Goal: Task Accomplishment & Management: Use online tool/utility

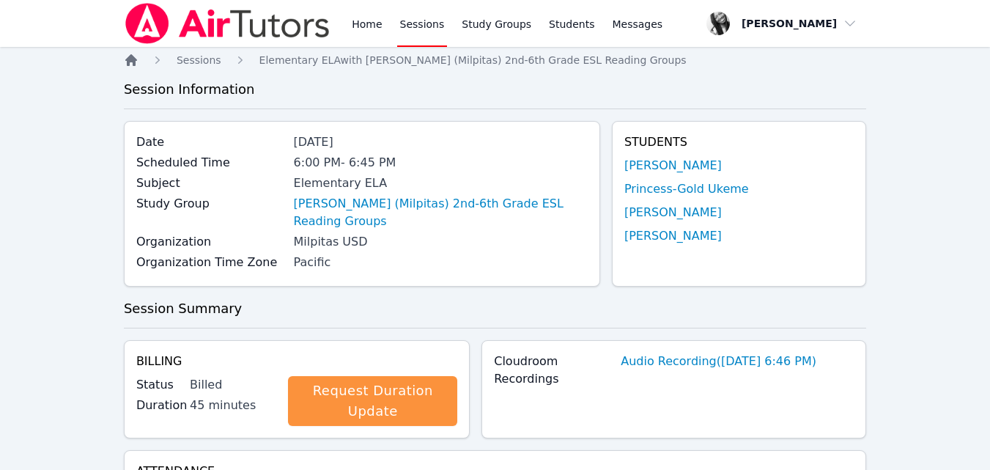
click at [134, 63] on icon "Breadcrumb" at bounding box center [131, 60] width 12 height 12
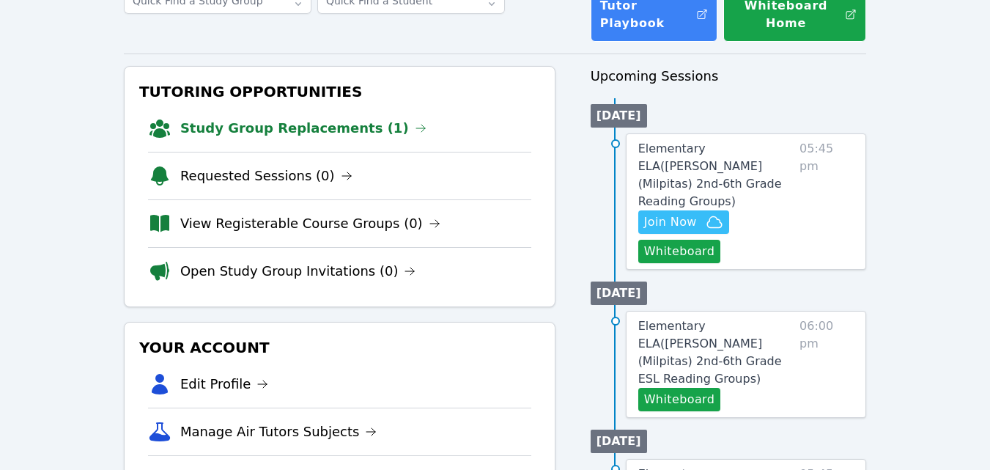
scroll to position [114, 0]
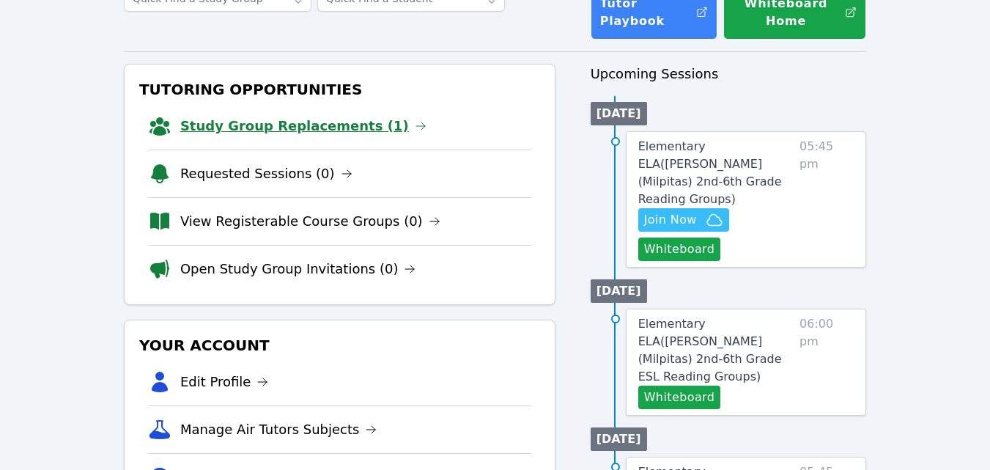
click at [321, 133] on link "Study Group Replacements (1)" at bounding box center [303, 126] width 246 height 21
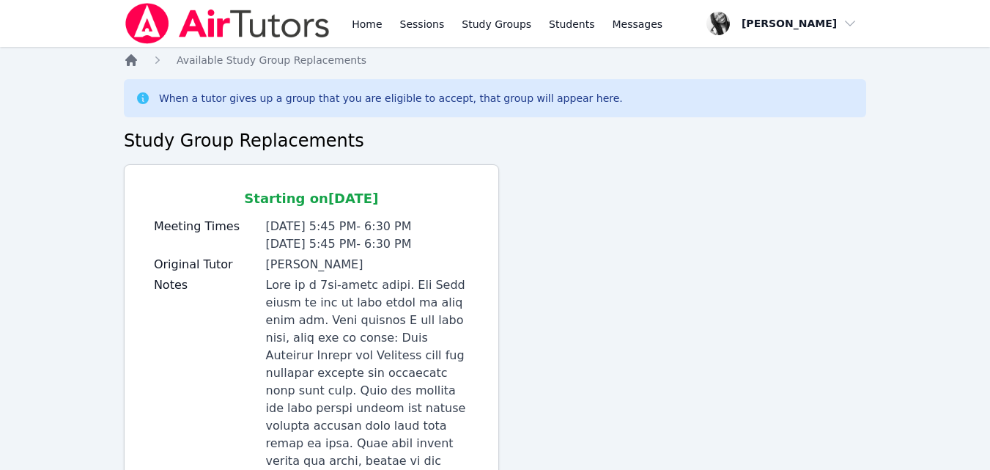
click at [135, 56] on icon "Breadcrumb" at bounding box center [131, 60] width 15 height 15
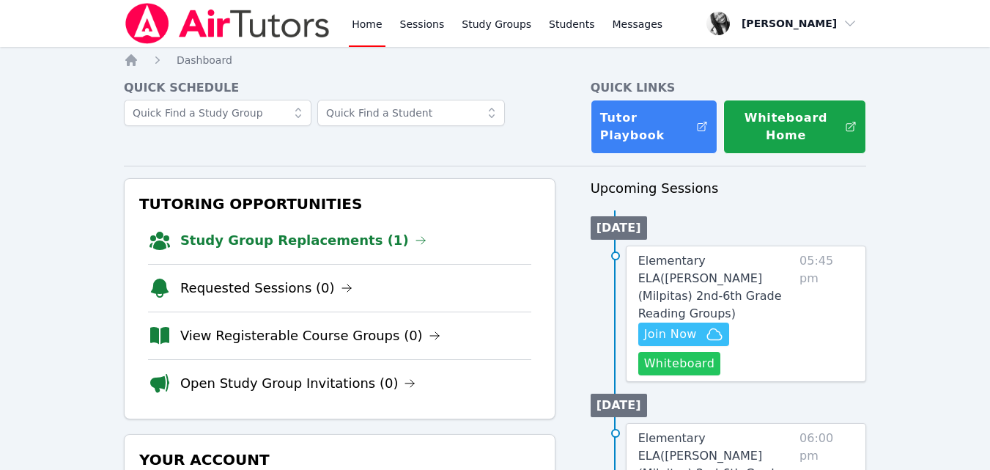
click at [691, 352] on button "Whiteboard" at bounding box center [679, 363] width 83 height 23
click at [733, 269] on link "Elementary ELA ( Pomeroy (Milpitas) 2nd-6th Grade Reading Groups )" at bounding box center [715, 287] width 155 height 70
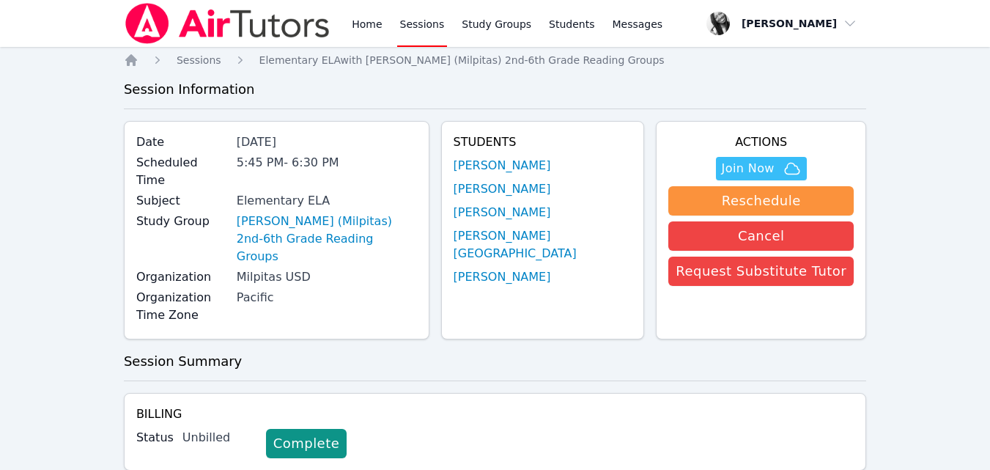
click at [543, 168] on link "[PERSON_NAME]" at bounding box center [501, 166] width 97 height 18
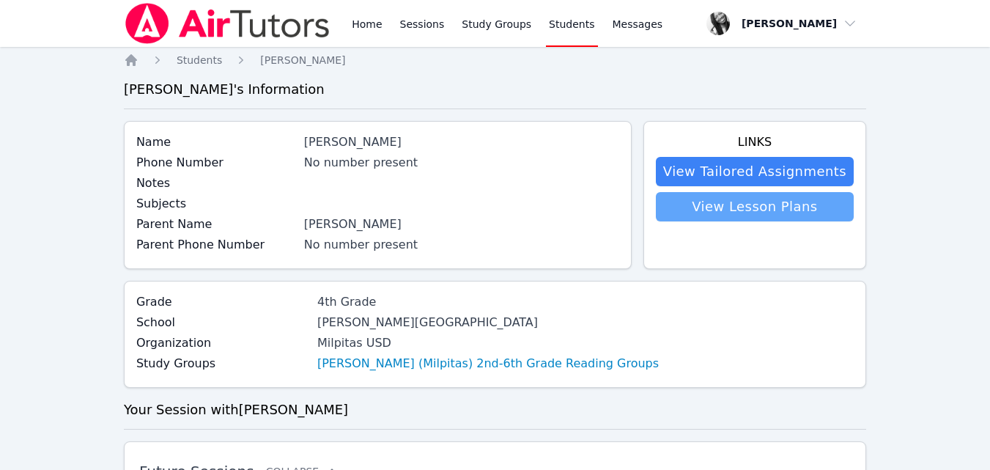
click at [771, 215] on link "View Lesson Plans" at bounding box center [755, 206] width 198 height 29
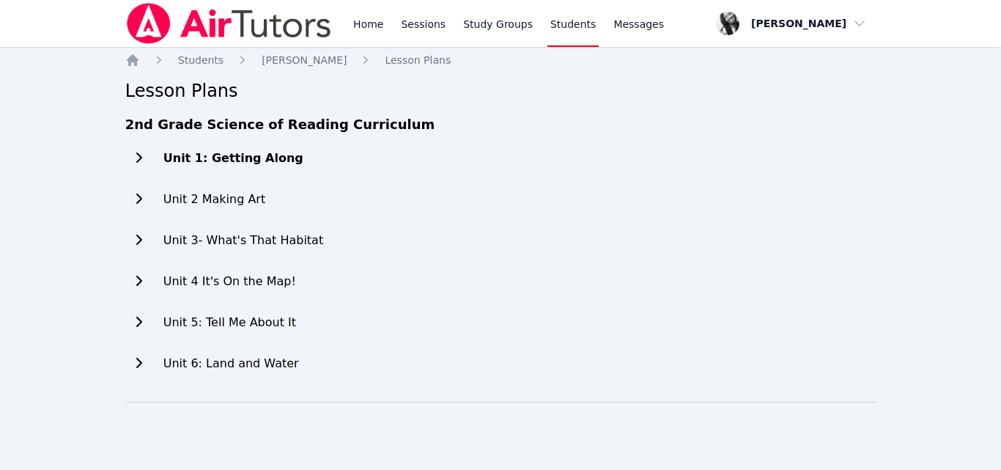
click at [131, 163] on icon at bounding box center [138, 158] width 15 height 12
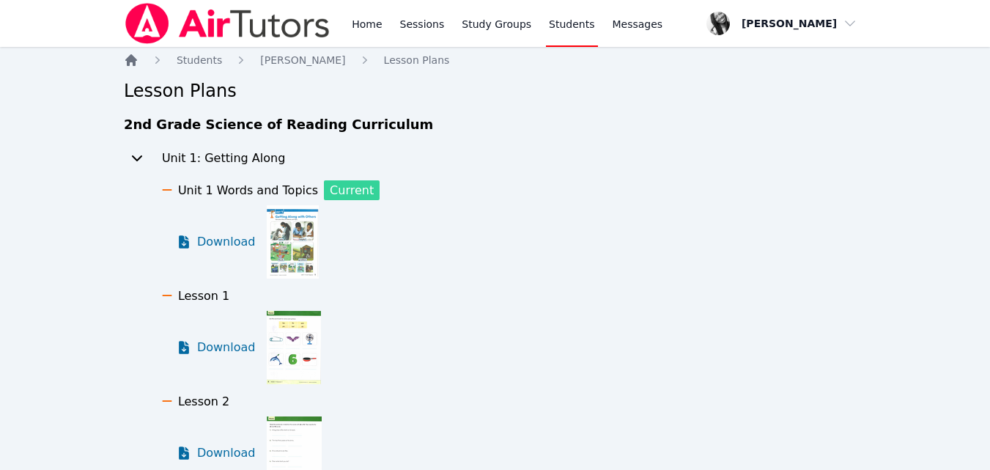
click at [127, 58] on icon "Breadcrumb" at bounding box center [131, 60] width 12 height 12
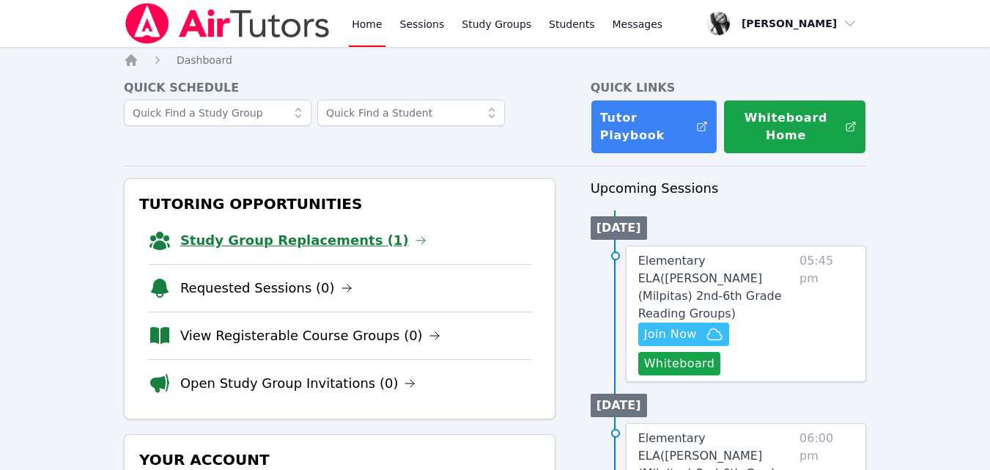
click at [333, 243] on link "Study Group Replacements (1)" at bounding box center [303, 240] width 246 height 21
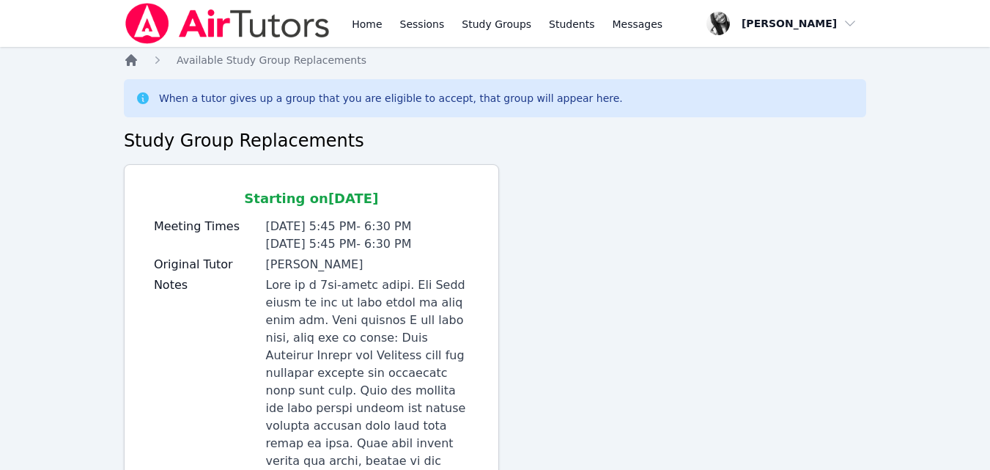
click at [131, 59] on icon "Breadcrumb" at bounding box center [131, 60] width 12 height 12
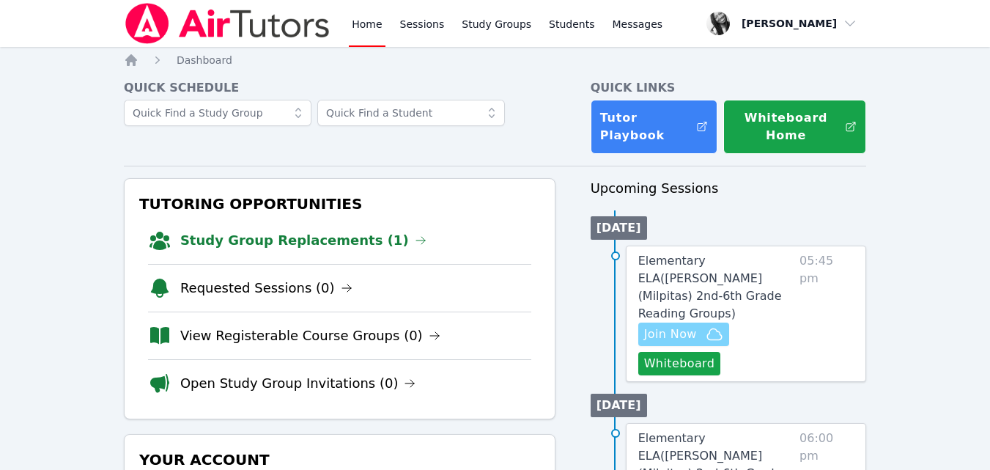
click at [688, 325] on span "Join Now" at bounding box center [670, 334] width 53 height 18
click at [715, 286] on link "Elementary ELA ( Pomeroy (Milpitas) 2nd-6th Grade Reading Groups )" at bounding box center [715, 287] width 155 height 70
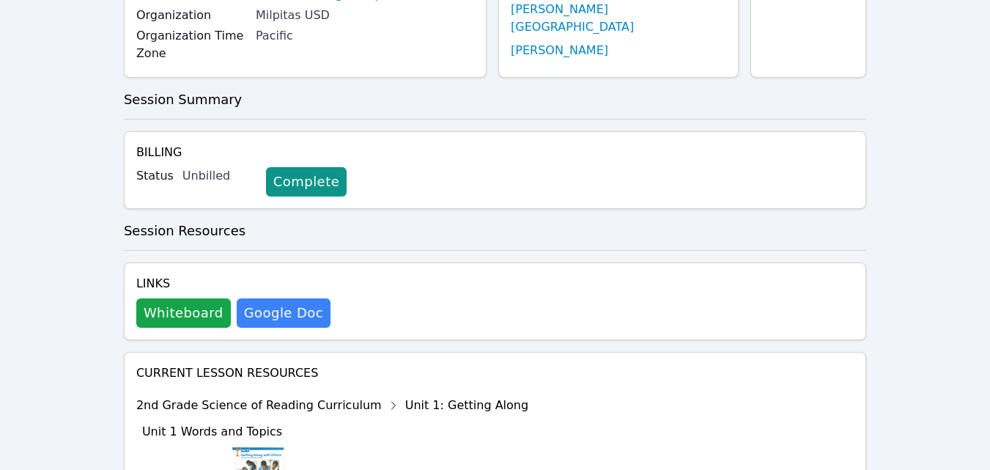
scroll to position [237, 0]
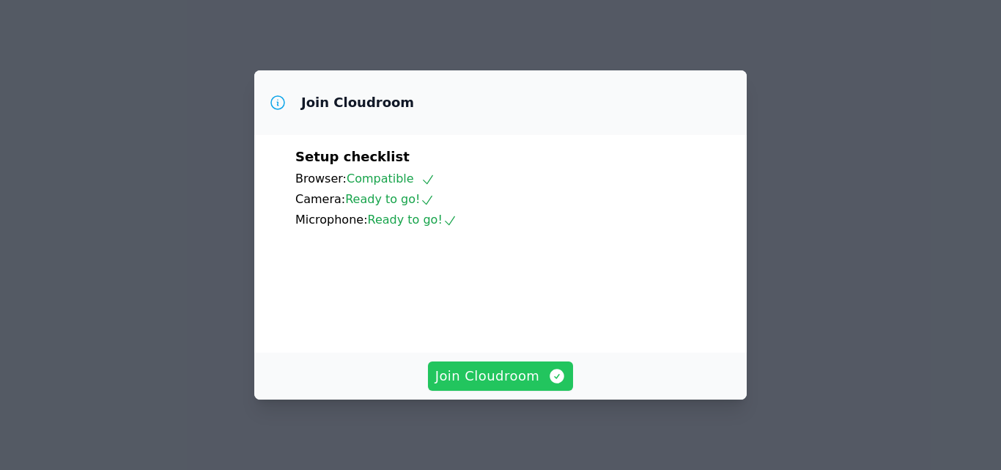
click at [526, 378] on span "Join Cloudroom" at bounding box center [500, 376] width 131 height 21
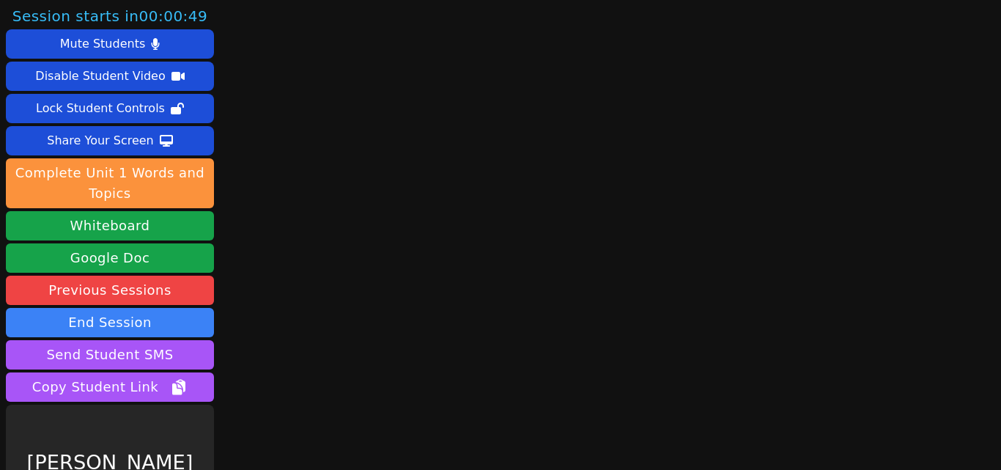
scroll to position [58, 0]
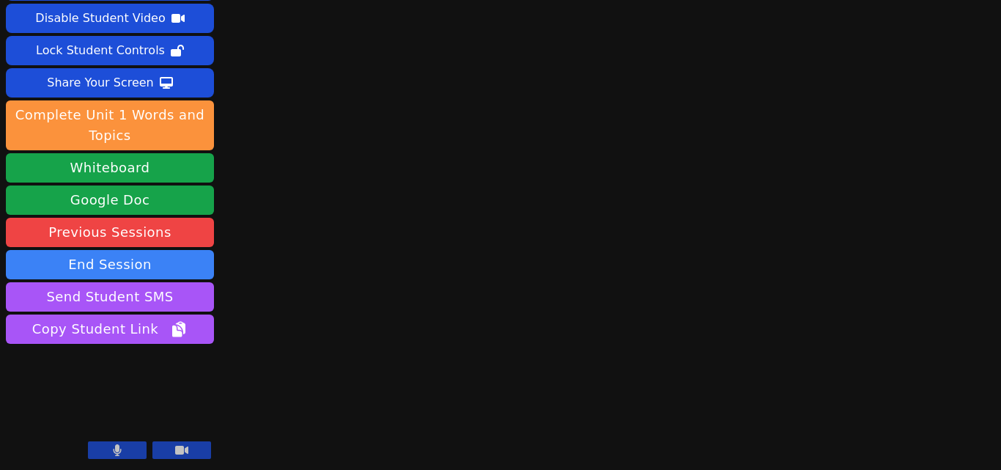
click at [119, 446] on icon at bounding box center [118, 450] width 8 height 12
click at [307, 380] on div "Session ends in 00:42:16 Mute Students Disable Student Video Lock Student Contr…" at bounding box center [500, 177] width 1001 height 470
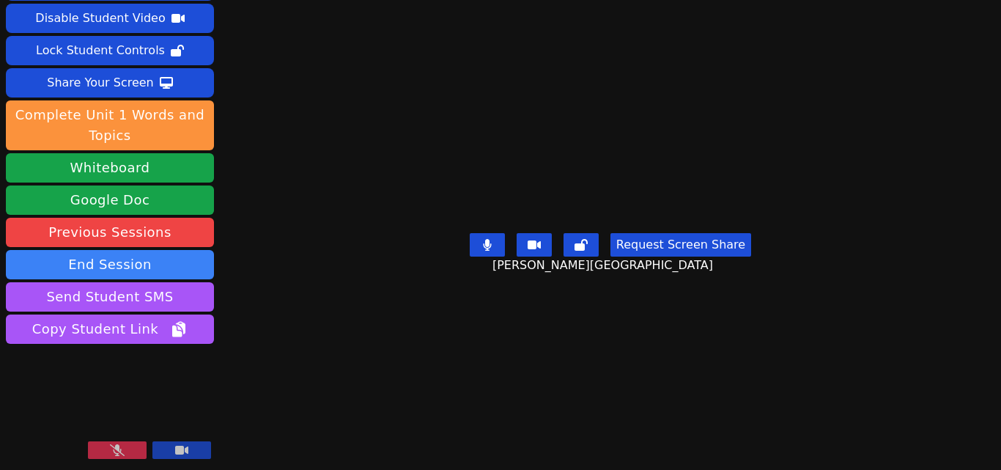
click at [116, 447] on icon at bounding box center [117, 450] width 15 height 12
click at [492, 235] on button at bounding box center [487, 244] width 35 height 23
click at [474, 234] on button at bounding box center [487, 244] width 35 height 23
click at [686, 256] on button "Request Screen Share" at bounding box center [680, 244] width 141 height 23
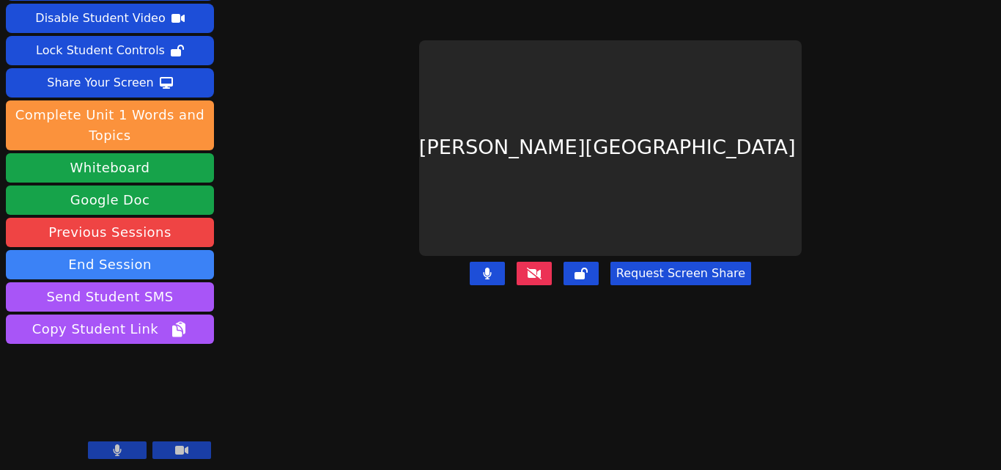
click at [677, 262] on button "Request Screen Share" at bounding box center [680, 273] width 141 height 23
click at [530, 267] on icon at bounding box center [534, 273] width 15 height 12
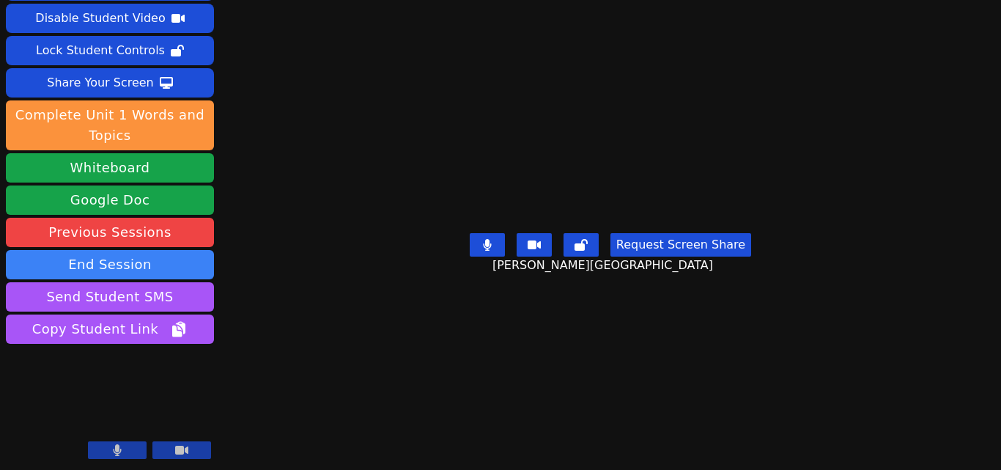
click at [483, 251] on icon at bounding box center [487, 245] width 9 height 12
click at [478, 256] on button at bounding box center [487, 244] width 35 height 23
click at [489, 251] on icon at bounding box center [487, 245] width 9 height 12
click at [485, 251] on icon at bounding box center [487, 245] width 15 height 12
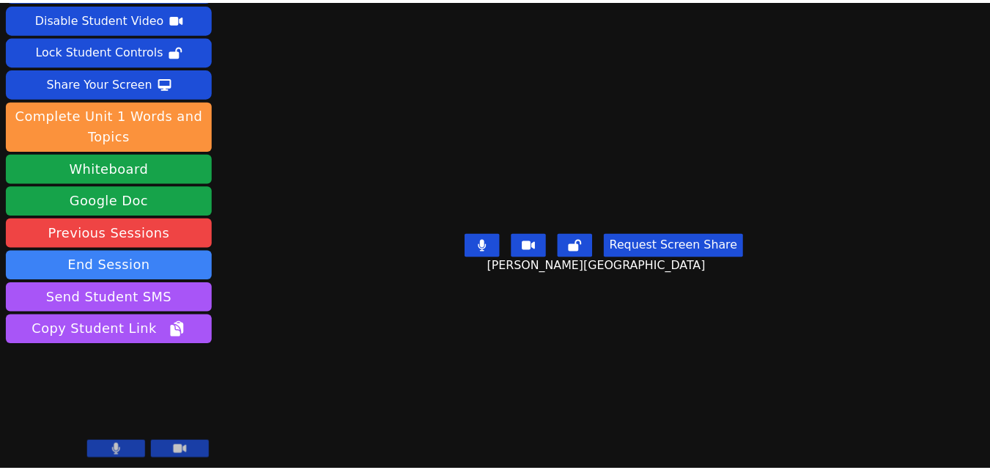
scroll to position [0, 0]
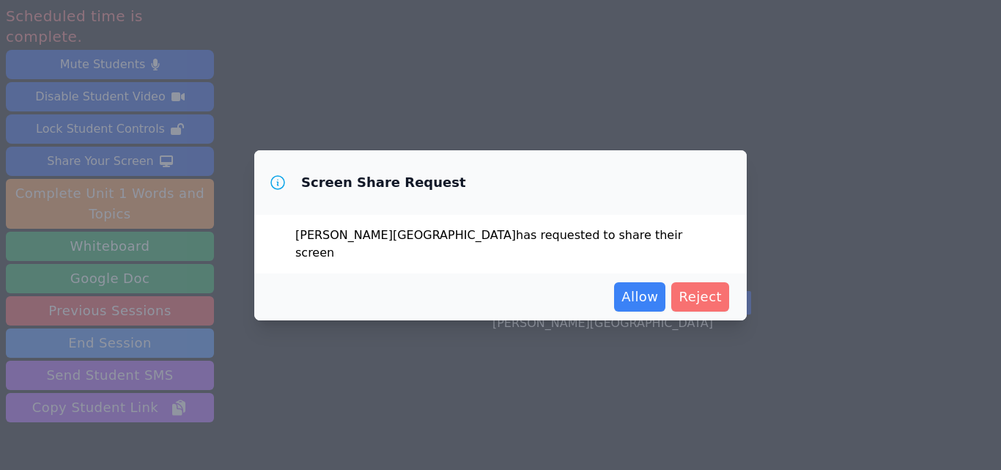
click at [714, 296] on span "Reject" at bounding box center [699, 296] width 43 height 21
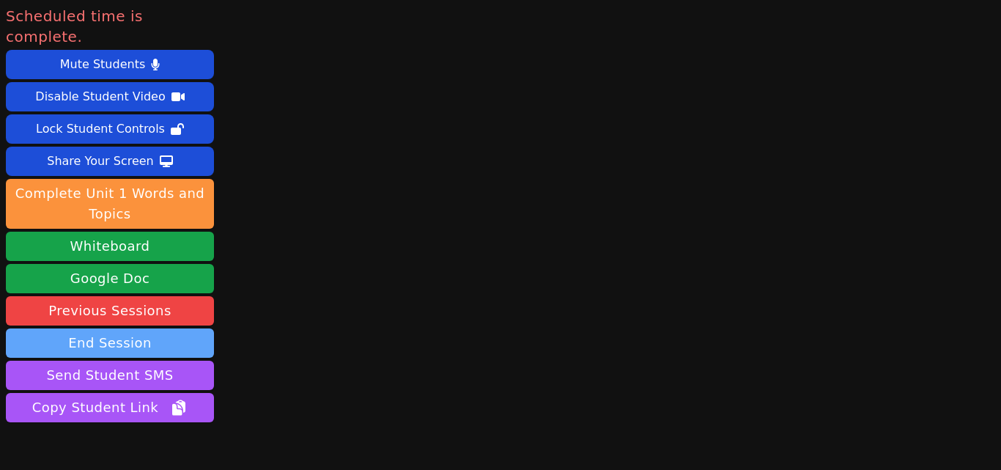
click at [155, 328] on button "End Session" at bounding box center [110, 342] width 208 height 29
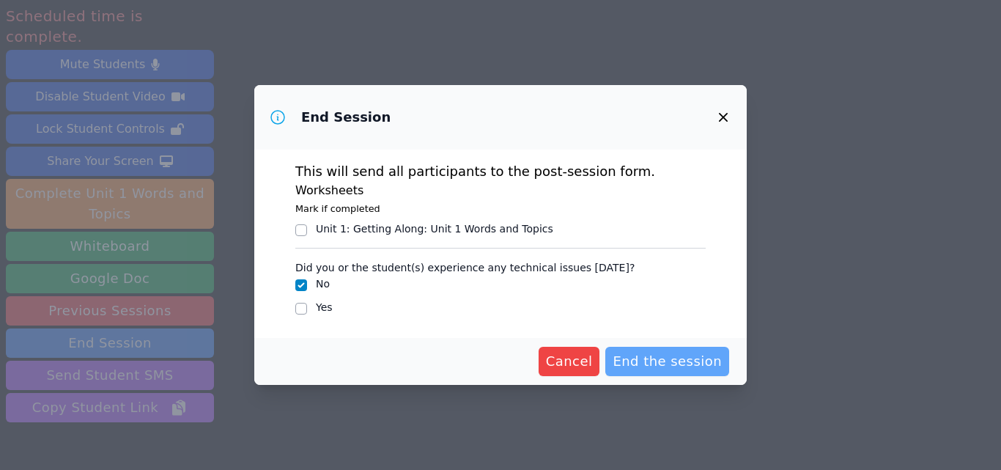
click at [709, 361] on span "End the session" at bounding box center [666, 361] width 109 height 21
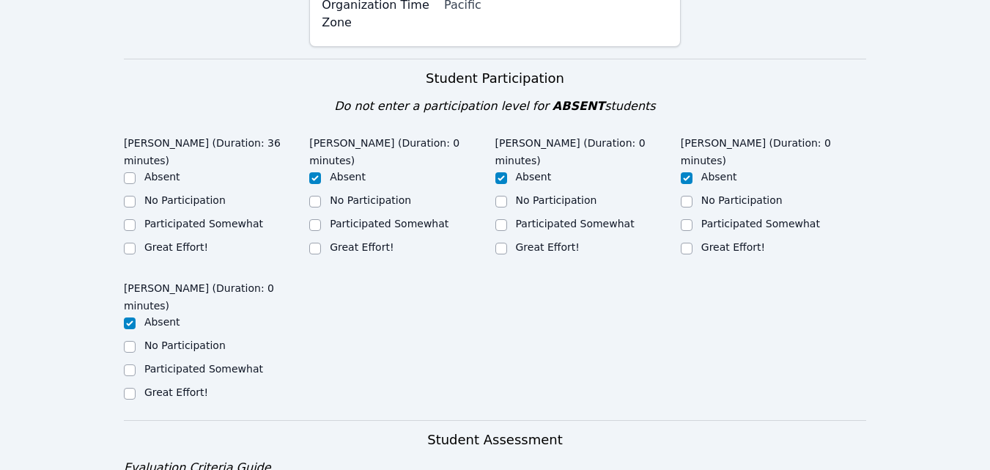
scroll to position [325, 0]
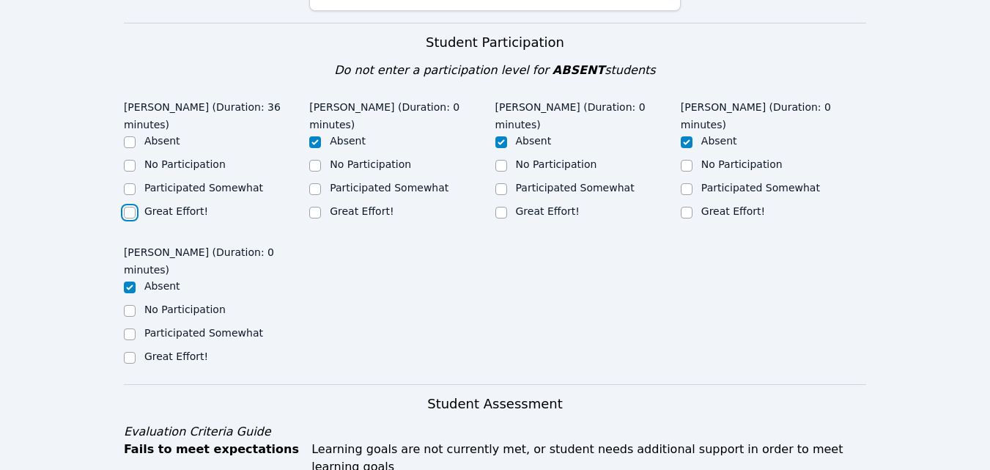
click at [127, 210] on input "Great Effort!" at bounding box center [130, 213] width 12 height 12
checkbox input "true"
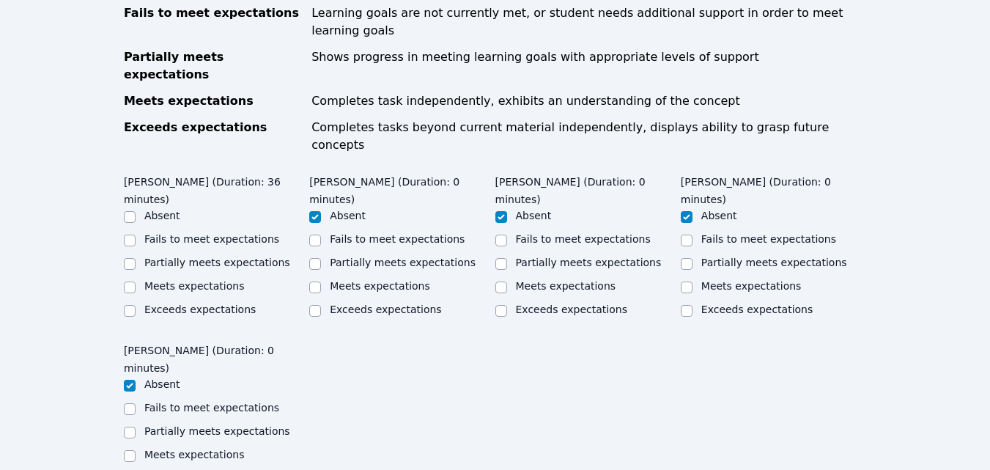
scroll to position [785, 0]
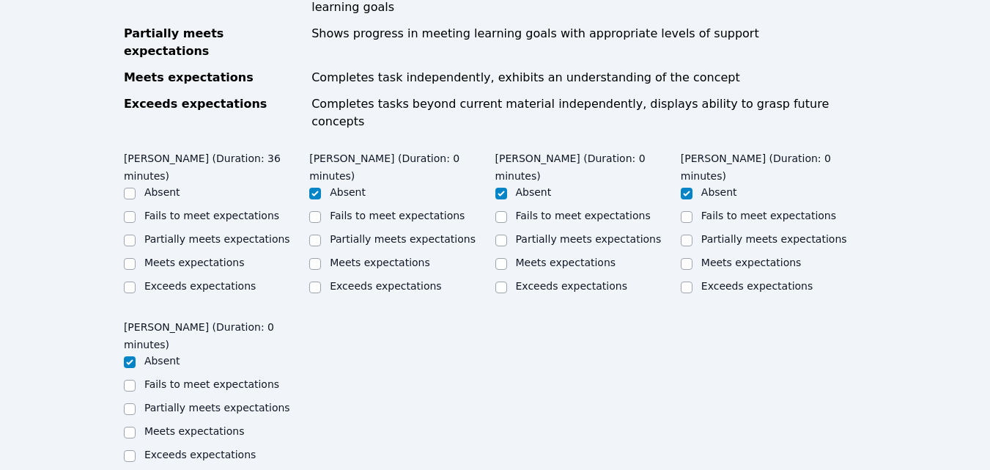
click at [131, 208] on div at bounding box center [130, 217] width 12 height 18
click at [132, 234] on input "Partially meets expectations" at bounding box center [130, 240] width 12 height 12
checkbox input "true"
click at [132, 211] on input "Fails to meet expectations" at bounding box center [130, 217] width 12 height 12
checkbox input "true"
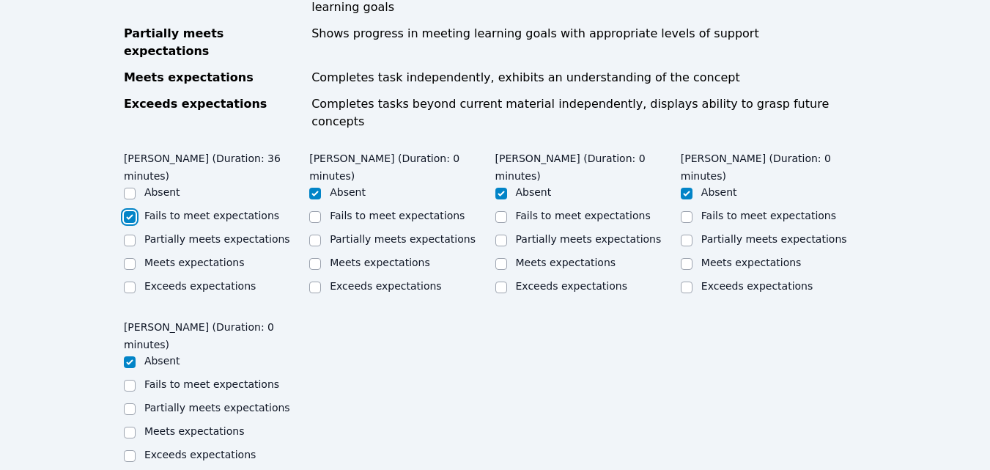
checkbox input "false"
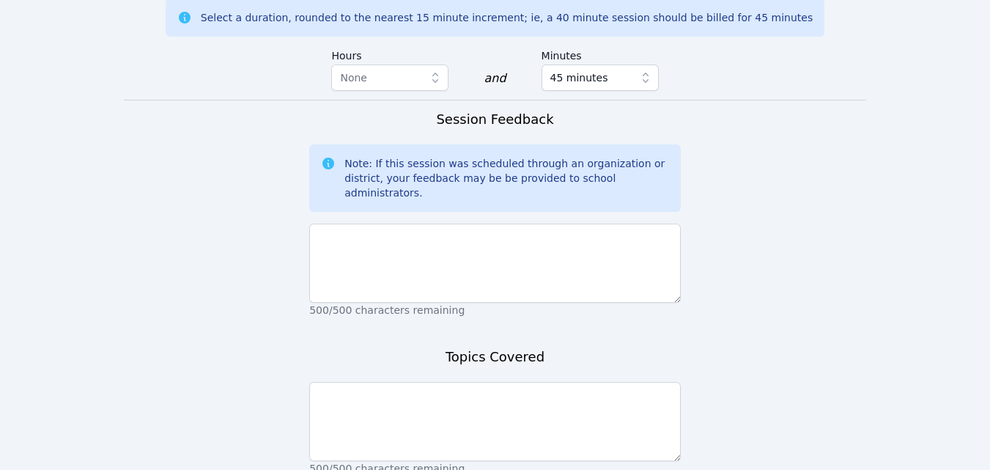
scroll to position [1331, 0]
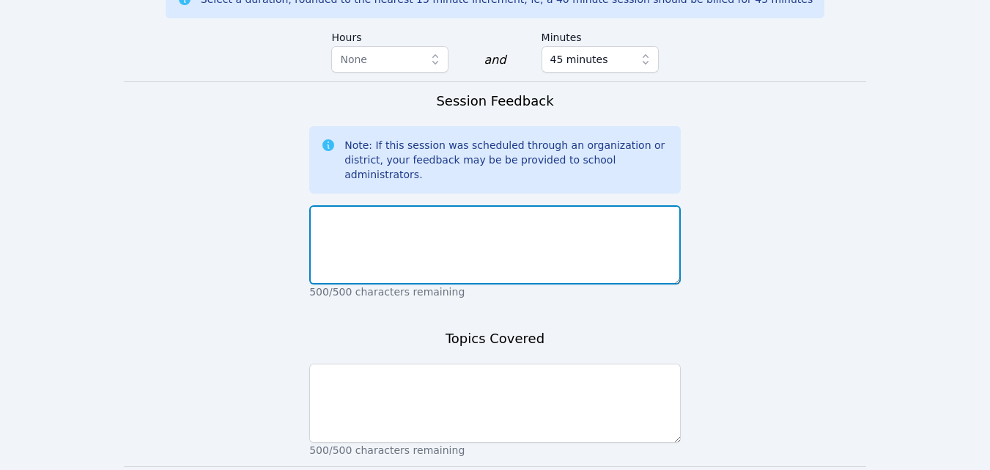
click at [562, 205] on textarea at bounding box center [494, 244] width 371 height 79
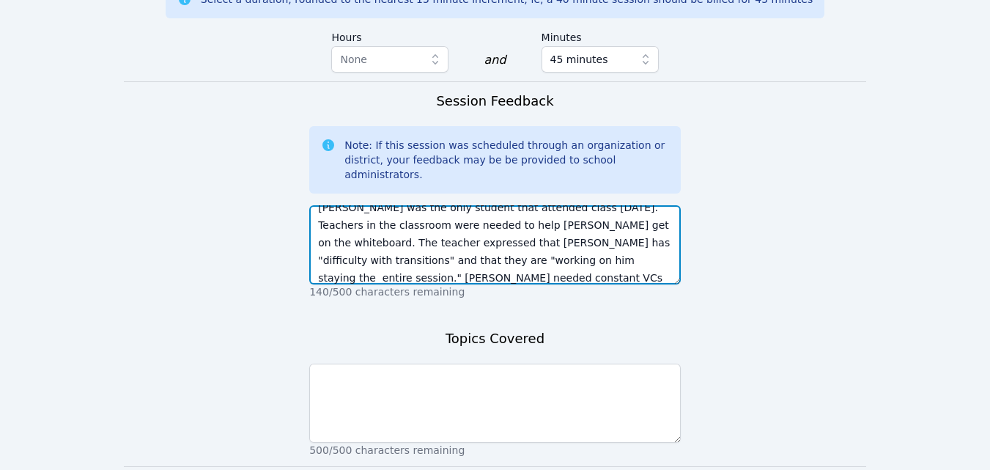
scroll to position [29, 0]
type textarea "Walter was the only student that attended class today. Teachers in the classroo…"
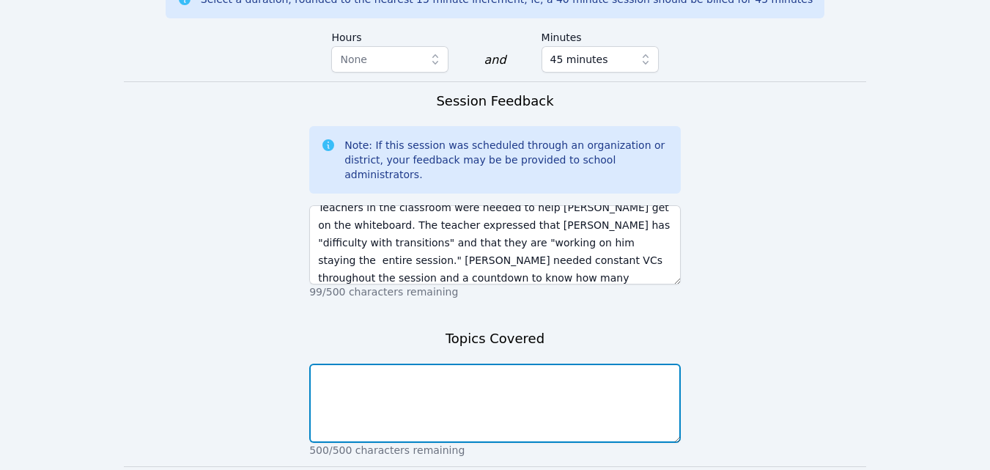
click at [369, 363] on textarea at bounding box center [494, 402] width 371 height 79
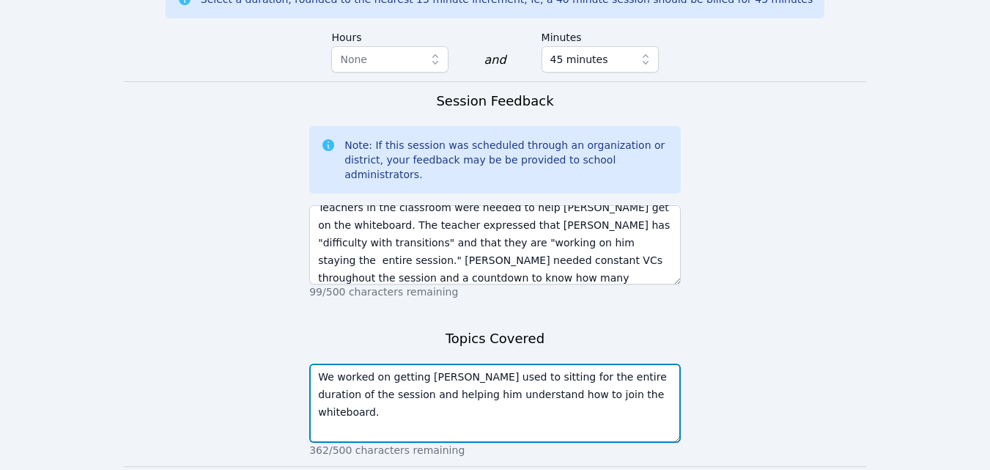
type textarea "We worked on getting [PERSON_NAME] used to sitting for the entire duration of t…"
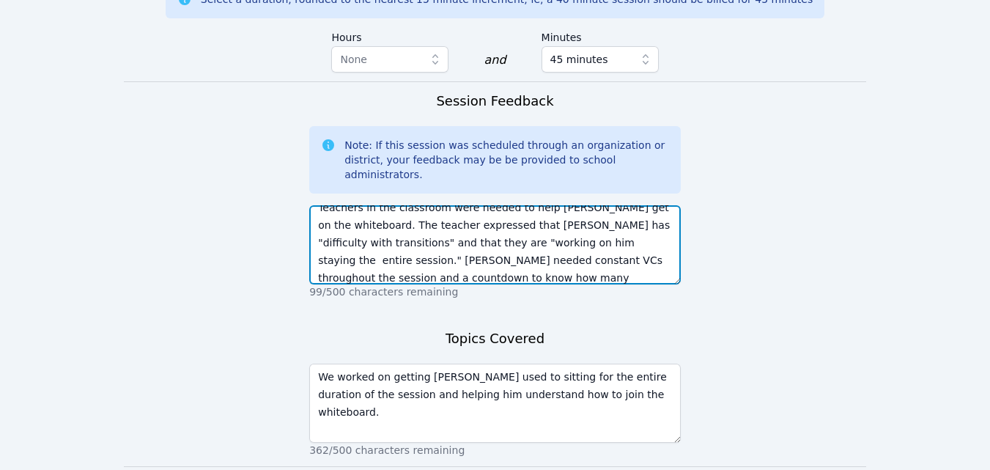
click at [526, 205] on textarea "Walter was the only student that attended class today. Teachers in the classroo…" at bounding box center [494, 244] width 371 height 79
type textarea "[PERSON_NAME] was the only student that attended class [DATE]. Teachers in the …"
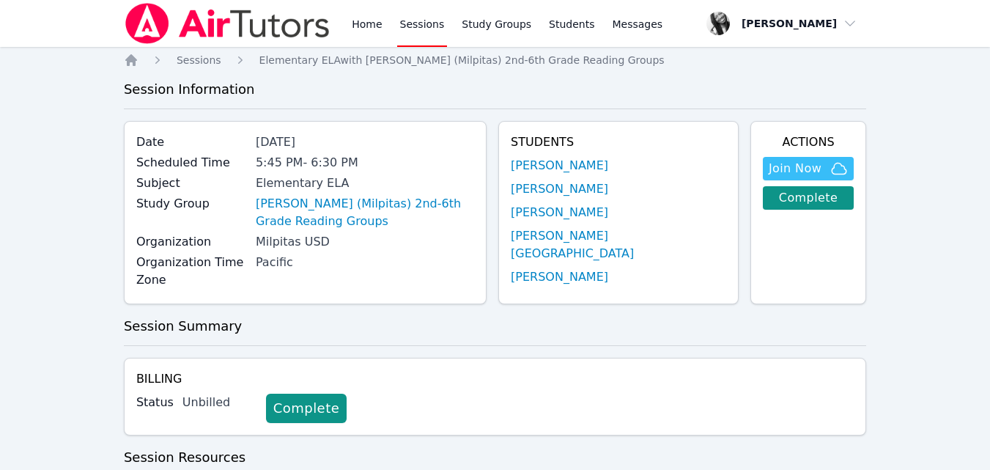
scroll to position [237, 0]
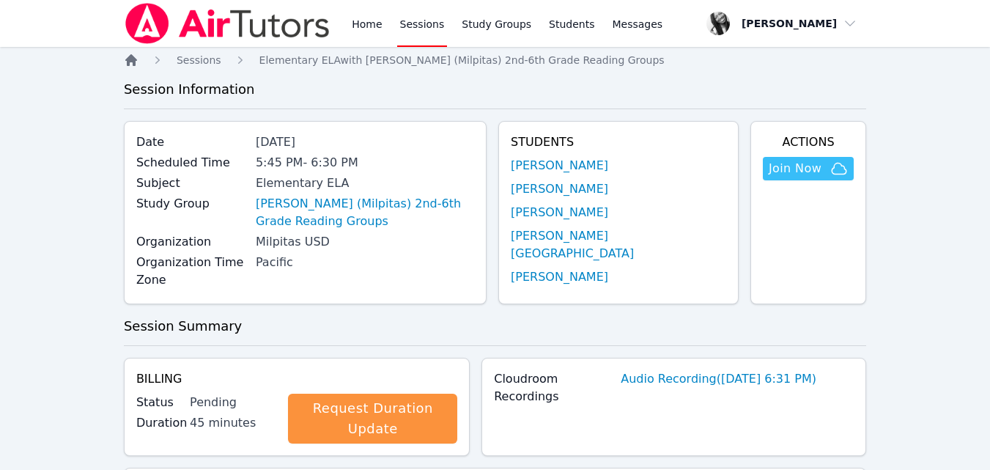
click at [130, 65] on icon "Breadcrumb" at bounding box center [131, 60] width 15 height 15
